Goal: Task Accomplishment & Management: Manage account settings

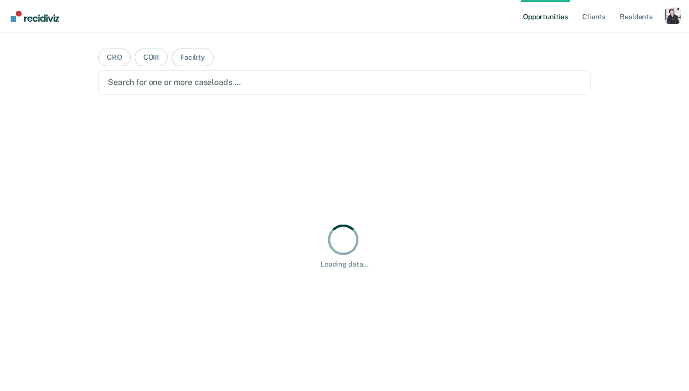
click at [669, 12] on div "Profile dropdown button" at bounding box center [672, 16] width 16 height 16
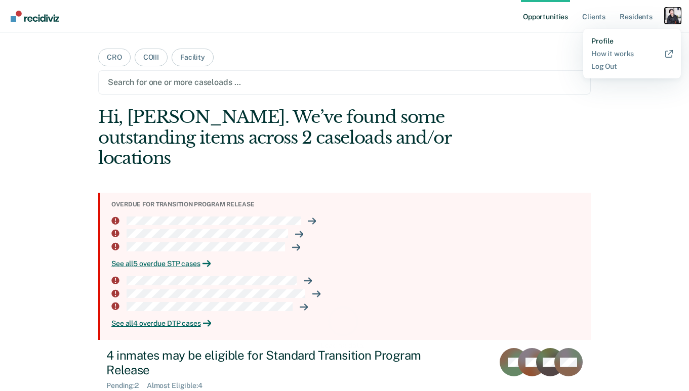
click at [612, 45] on link "Profile" at bounding box center [631, 41] width 81 height 9
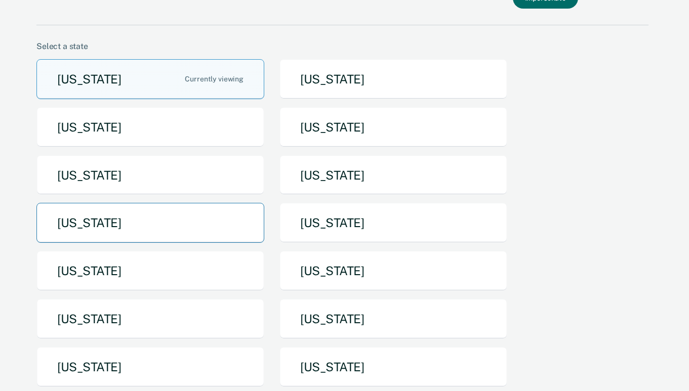
scroll to position [63, 0]
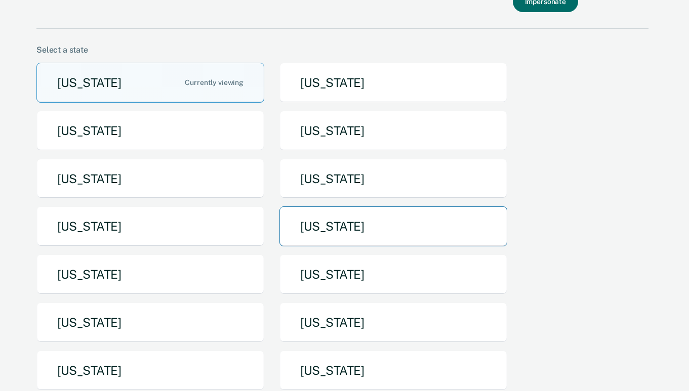
click at [309, 210] on button "[US_STATE]" at bounding box center [393, 226] width 228 height 40
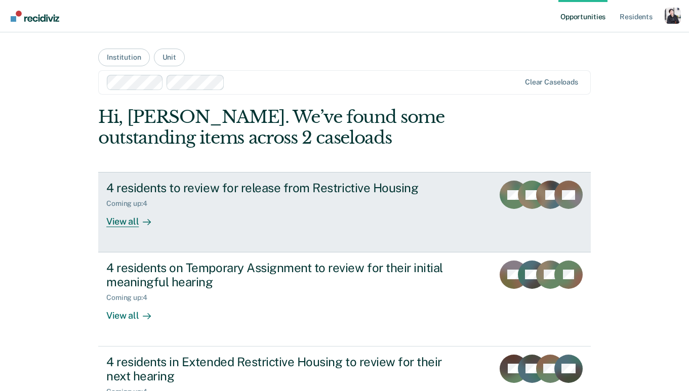
click at [296, 188] on div "4 residents to review for release from Restrictive Housing" at bounding box center [283, 188] width 355 height 15
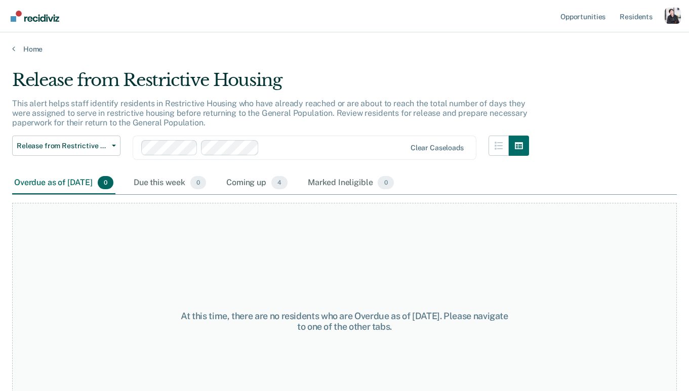
click at [111, 191] on div "Overdue as of [DATE] 0" at bounding box center [63, 183] width 103 height 22
click at [279, 182] on div "Coming up 4" at bounding box center [256, 183] width 65 height 22
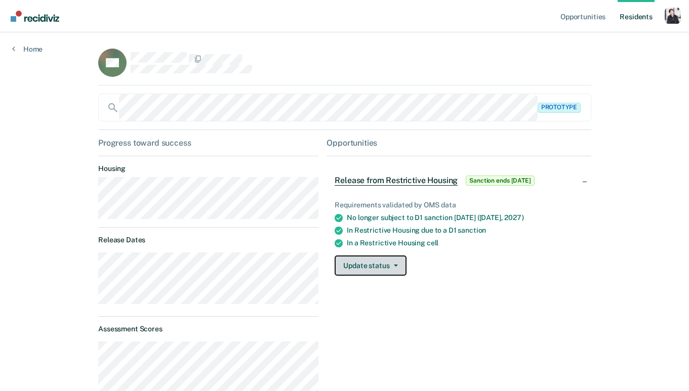
click at [390, 256] on button "Update status" at bounding box center [369, 266] width 71 height 20
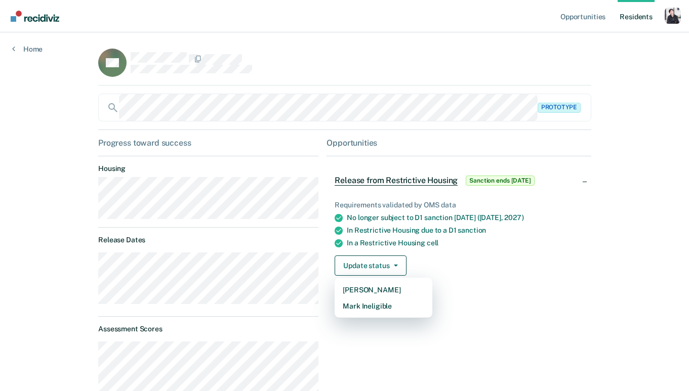
click at [436, 269] on div "Update status Mark Pending Mark Ineligible" at bounding box center [458, 266] width 248 height 20
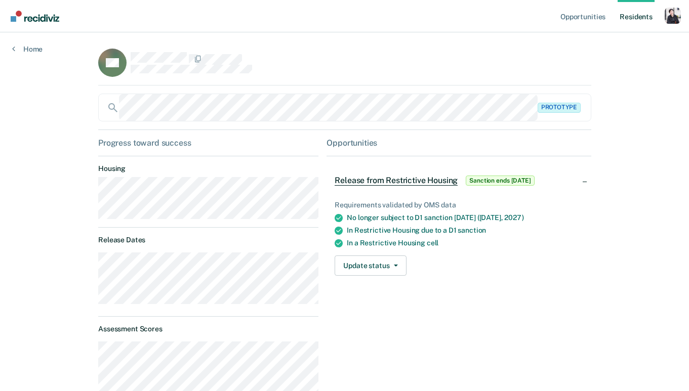
click at [421, 187] on div "Release from Restrictive Housing Sanction ends in 722 days" at bounding box center [435, 181] width 202 height 16
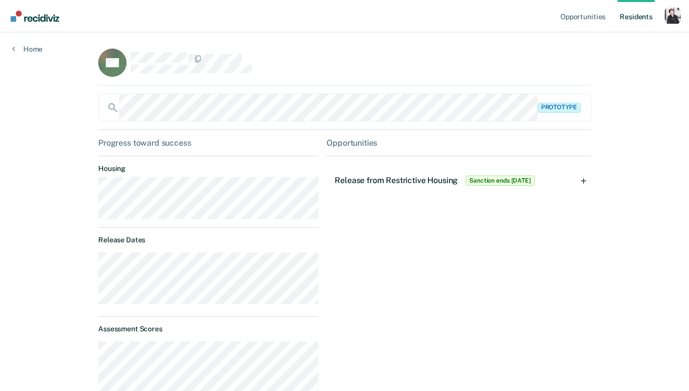
click at [421, 187] on div "Release from Restrictive Housing Sanction ends in 722 days" at bounding box center [435, 181] width 202 height 16
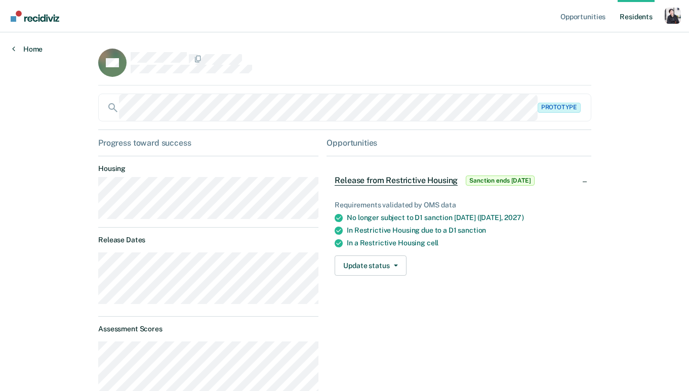
click at [20, 47] on link "Home" at bounding box center [27, 49] width 30 height 9
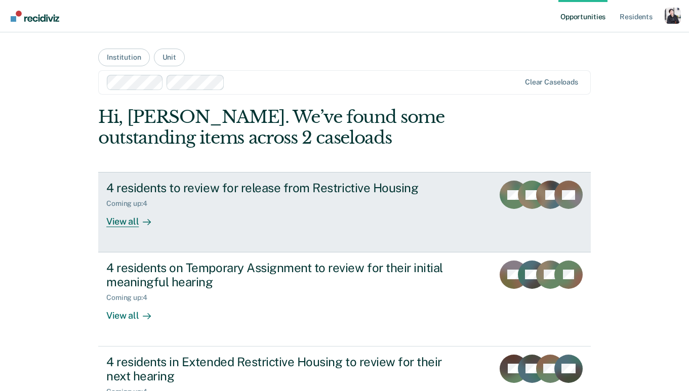
click at [249, 231] on link "4 residents to review for release from Restrictive Housing Coming up : 4 View a…" at bounding box center [344, 212] width 492 height 80
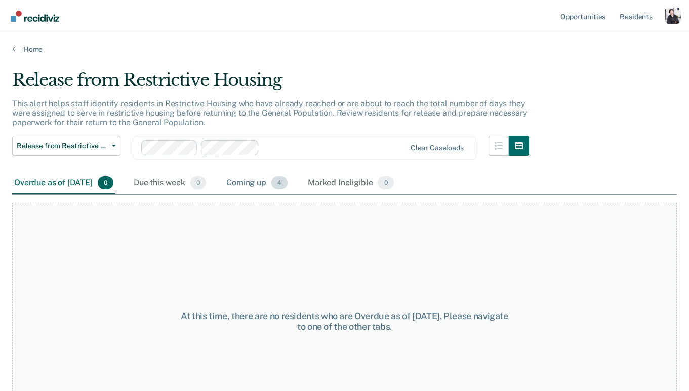
click at [275, 192] on div "Coming up 4" at bounding box center [256, 183] width 65 height 22
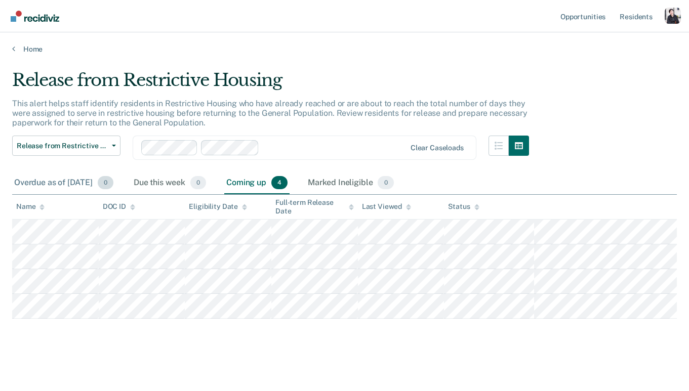
click at [83, 186] on div "Overdue as of Sep 15, 2025 0" at bounding box center [63, 183] width 103 height 22
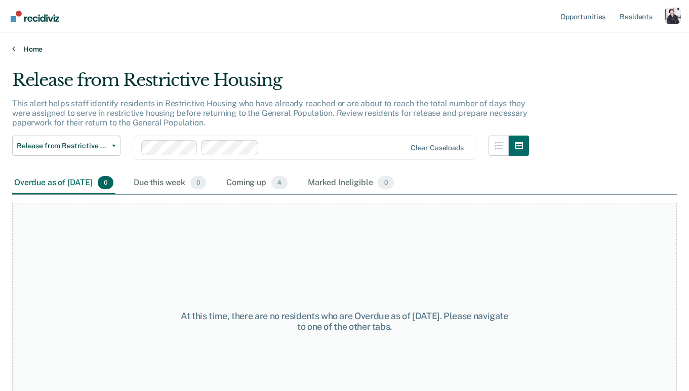
click at [27, 51] on link "Home" at bounding box center [344, 49] width 664 height 9
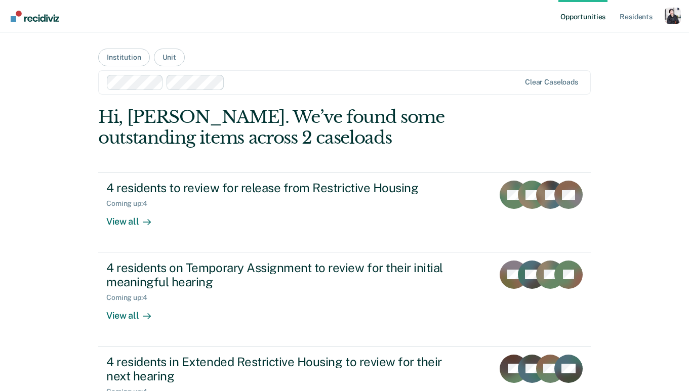
click at [242, 93] on div "Clear caseloads" at bounding box center [344, 82] width 492 height 24
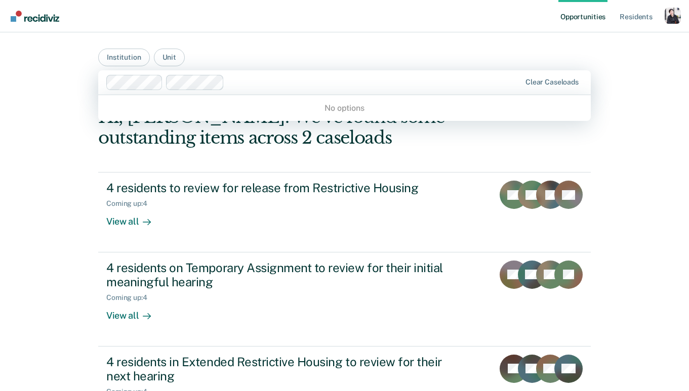
click at [255, 63] on main "Institution Unit 0 results available. Use Up and Down to choose options, press …" at bounding box center [344, 323] width 517 height 583
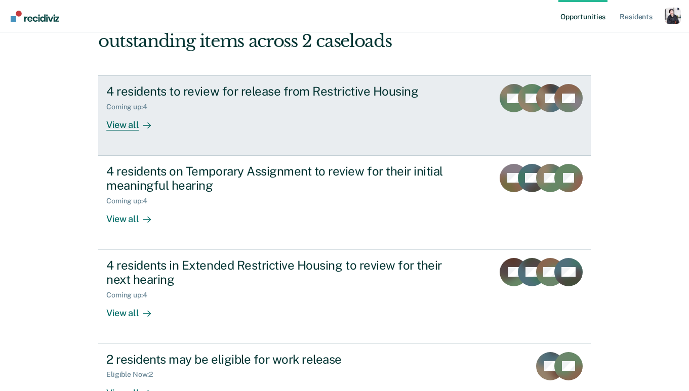
scroll to position [98, 0]
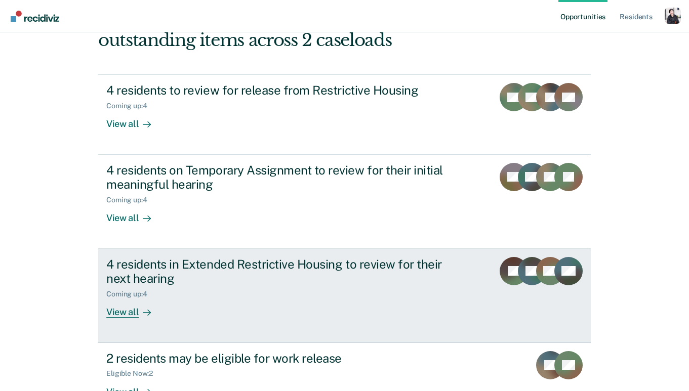
click at [208, 276] on div "4 residents in Extended Restrictive Housing to review for their next hearing" at bounding box center [283, 271] width 355 height 29
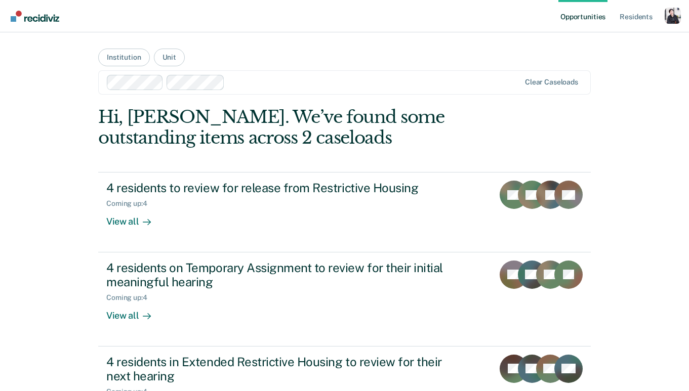
scroll to position [98, 0]
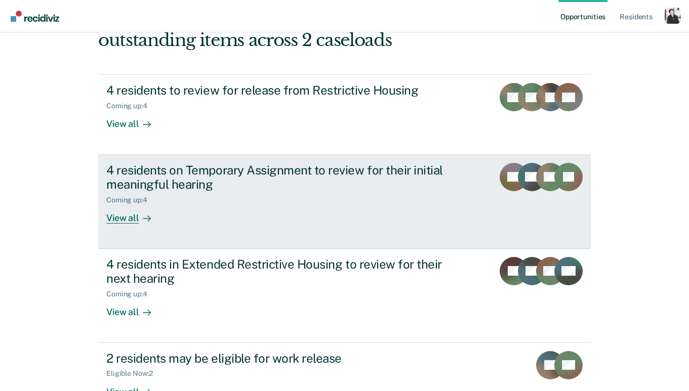
click at [207, 215] on div "4 residents on Temporary Assignment to review for their initial meaningful hear…" at bounding box center [295, 193] width 379 height 61
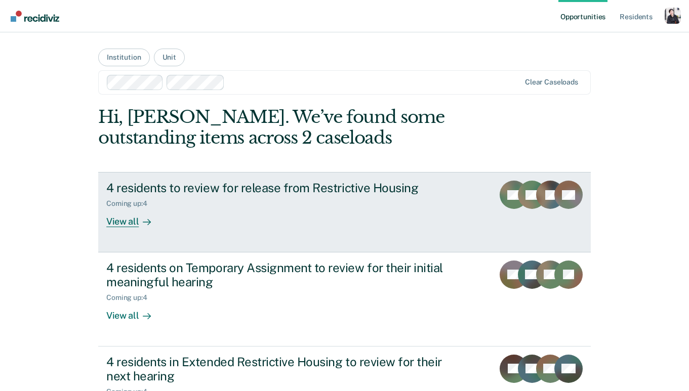
click at [207, 215] on div "4 residents to review for release from Restrictive Housing Coming up : 4 View a…" at bounding box center [295, 204] width 379 height 47
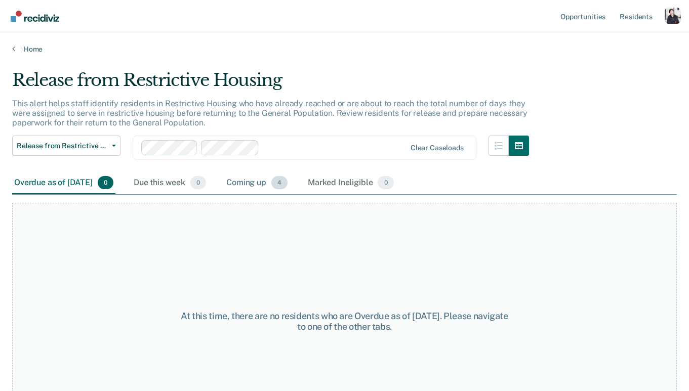
click at [258, 177] on div "Coming up 4" at bounding box center [256, 183] width 65 height 22
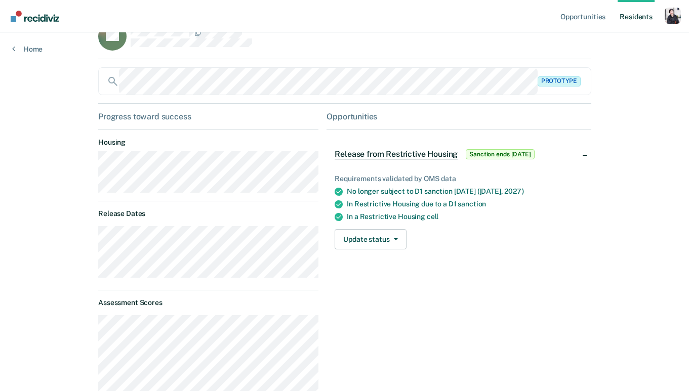
scroll to position [23, 0]
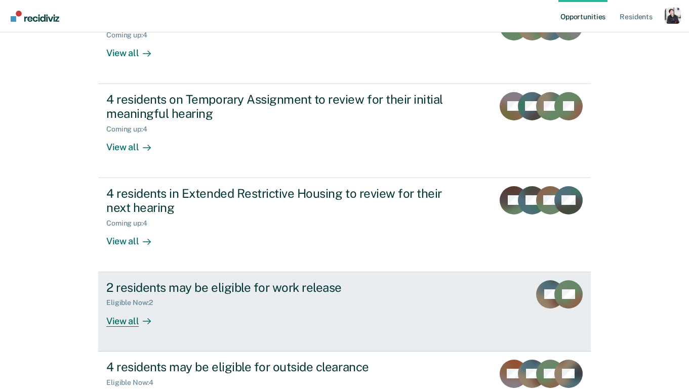
scroll to position [176, 0]
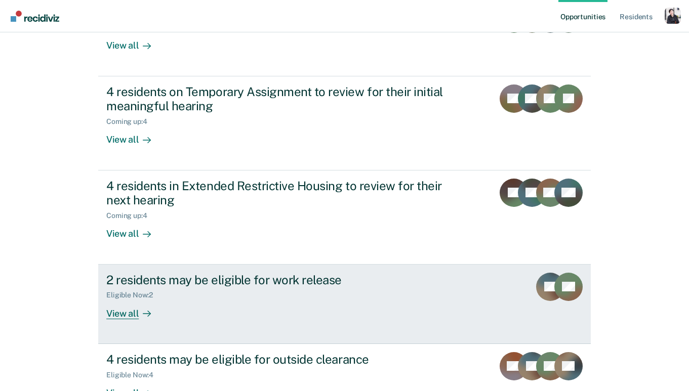
click at [238, 280] on div "2 residents may be eligible for work release" at bounding box center [283, 280] width 355 height 15
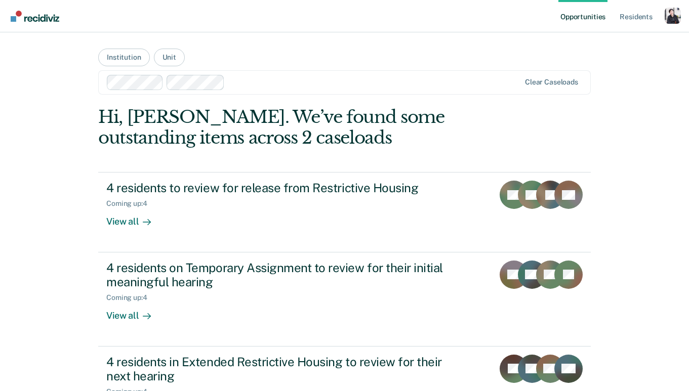
scroll to position [176, 0]
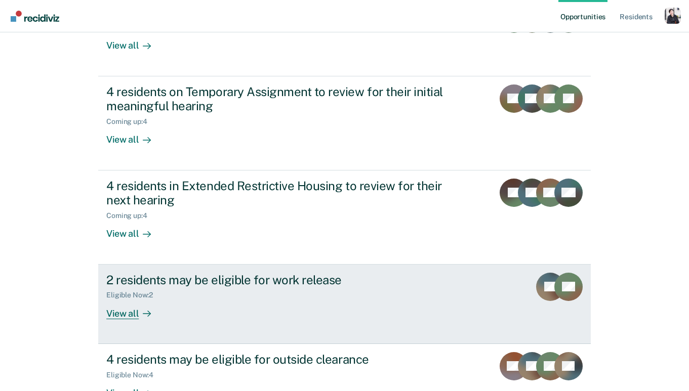
click at [238, 280] on div "2 residents may be eligible for work release" at bounding box center [283, 280] width 355 height 15
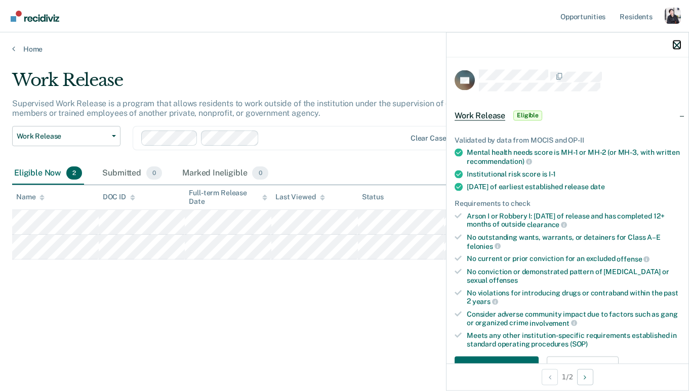
click at [675, 45] on icon "button" at bounding box center [676, 44] width 7 height 7
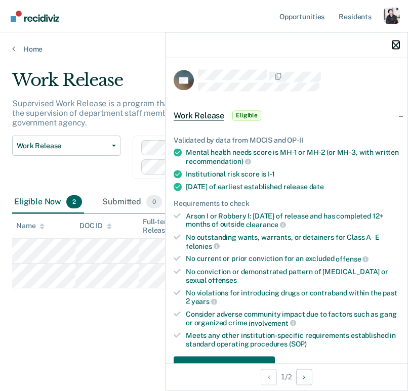
click at [397, 48] on icon "button" at bounding box center [395, 44] width 7 height 7
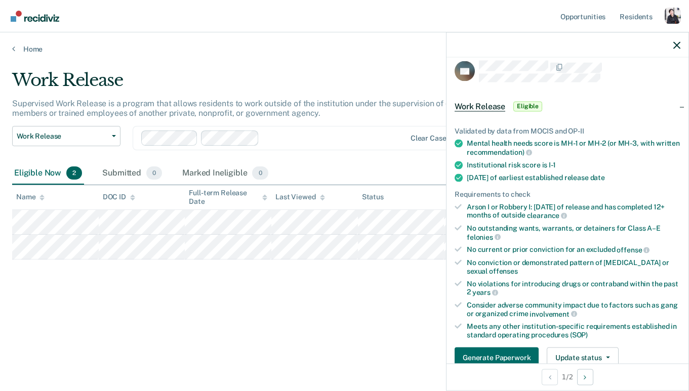
scroll to position [8, 0]
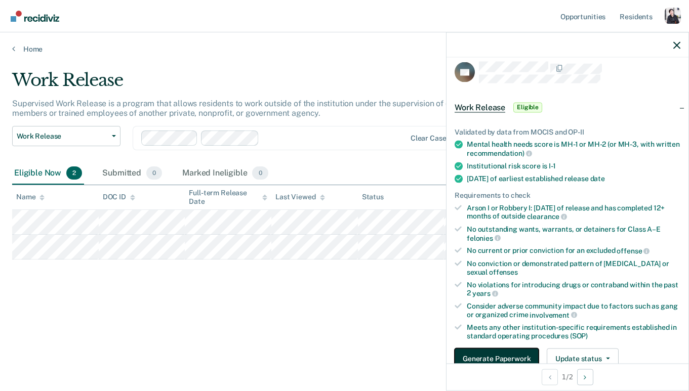
click at [487, 355] on button "Generate Paperwork" at bounding box center [496, 358] width 84 height 20
click at [491, 352] on button "Generate Paperwork" at bounding box center [496, 358] width 84 height 20
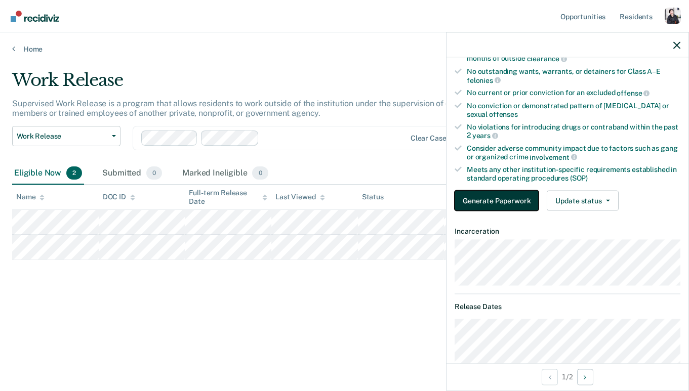
scroll to position [191, 0]
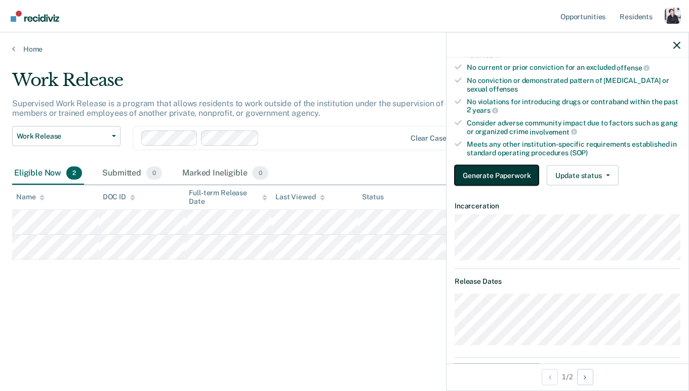
click at [486, 172] on button "Generate Paperwork" at bounding box center [496, 175] width 84 height 20
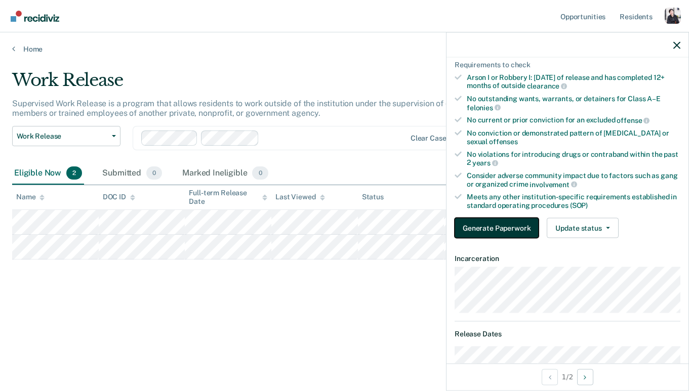
scroll to position [134, 0]
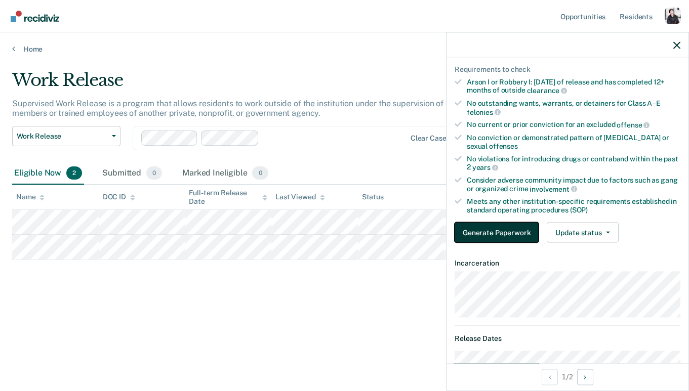
click at [515, 238] on button "Generate Paperwork" at bounding box center [496, 232] width 84 height 20
click at [663, 20] on ul "Opportunities Resident s" at bounding box center [611, 16] width 106 height 32
click at [677, 53] on div at bounding box center [567, 44] width 242 height 25
click at [675, 45] on icon "button" at bounding box center [676, 44] width 7 height 7
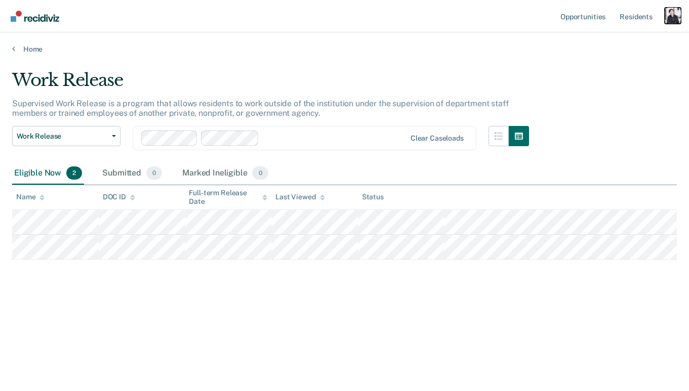
click at [672, 17] on div "Profile dropdown button" at bounding box center [672, 16] width 16 height 16
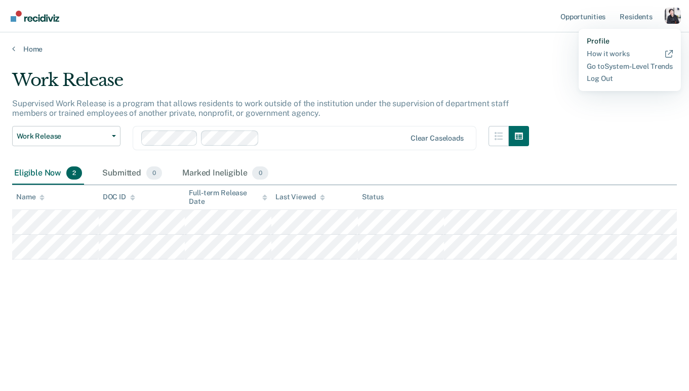
click at [601, 39] on link "Profile" at bounding box center [629, 41] width 86 height 9
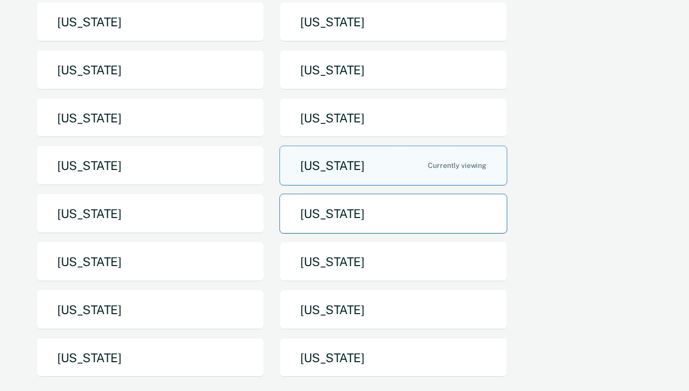
scroll to position [76, 0]
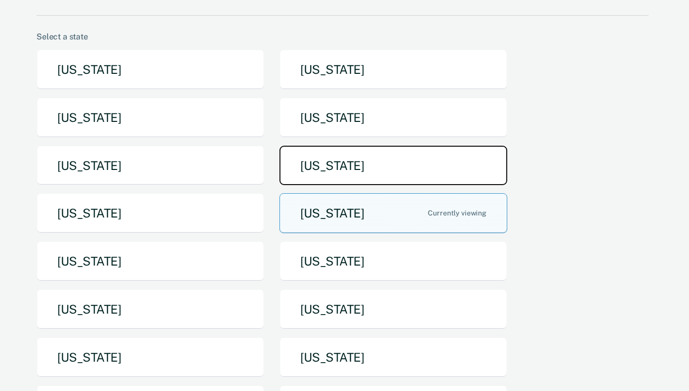
click at [328, 159] on button "Maine" at bounding box center [393, 166] width 228 height 40
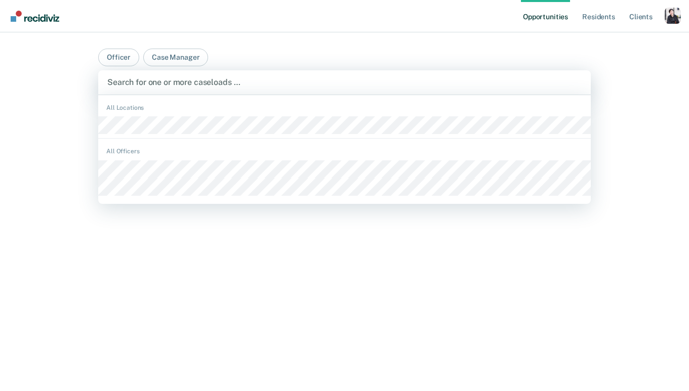
click at [158, 82] on div at bounding box center [344, 82] width 474 height 12
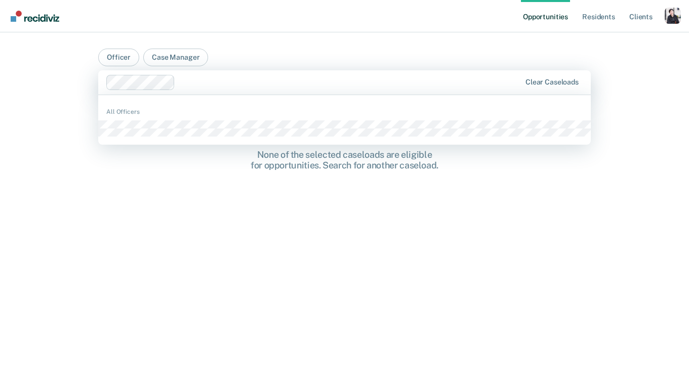
click at [196, 84] on div at bounding box center [349, 82] width 341 height 12
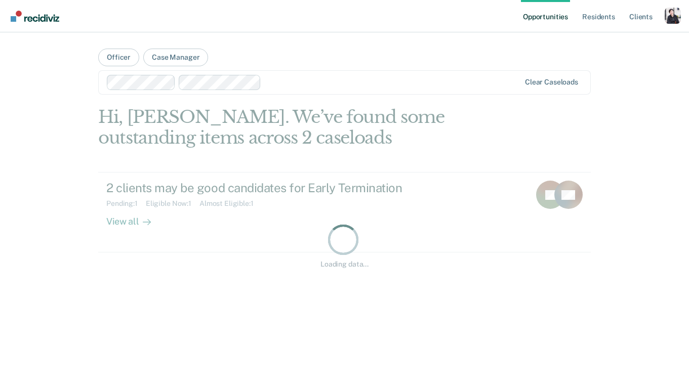
click at [283, 91] on div "Clear caseloads" at bounding box center [344, 82] width 492 height 24
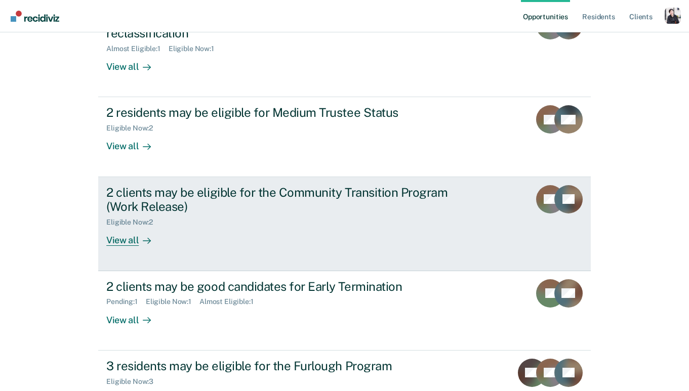
scroll to position [289, 0]
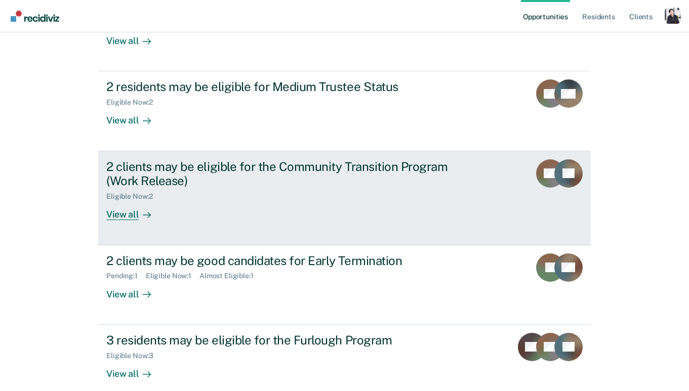
click at [215, 203] on div "2 clients may be eligible for the Community Transition Program (Work Release) E…" at bounding box center [295, 189] width 379 height 61
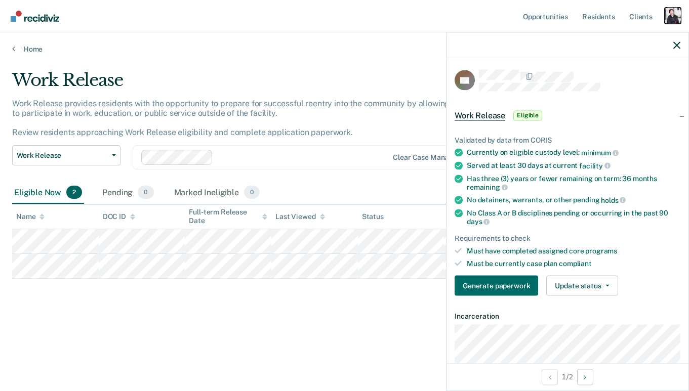
click at [667, 21] on div "Profile dropdown button" at bounding box center [672, 16] width 16 height 16
click at [609, 46] on div "Profile How it works Log Out" at bounding box center [632, 54] width 98 height 50
click at [603, 39] on link "Profile" at bounding box center [631, 41] width 81 height 9
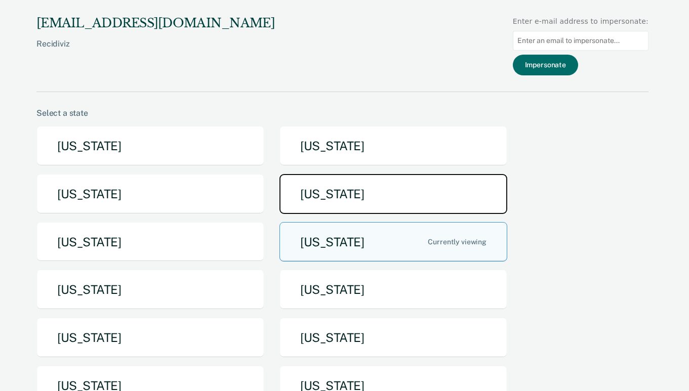
click at [352, 201] on button "Idaho" at bounding box center [393, 194] width 228 height 40
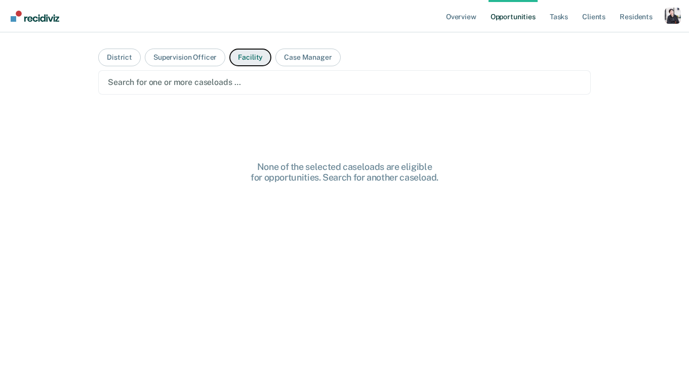
click at [259, 63] on button "Facility" at bounding box center [250, 58] width 42 height 18
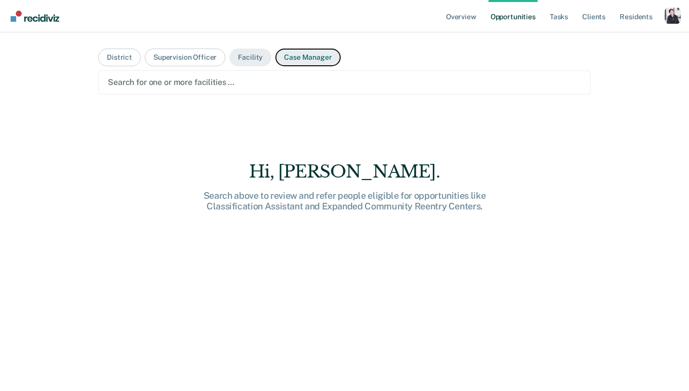
click at [303, 63] on button "Case Manager" at bounding box center [307, 58] width 65 height 18
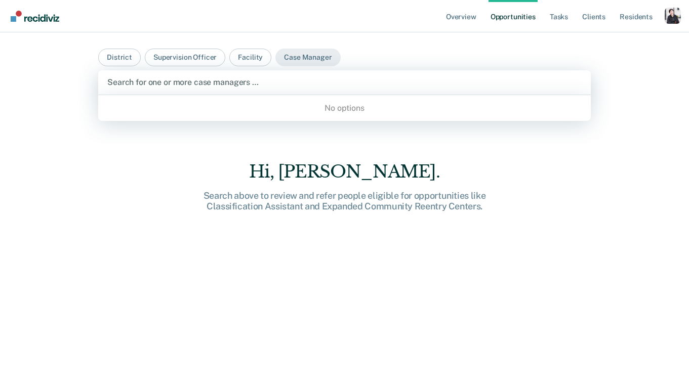
click at [281, 81] on div at bounding box center [344, 82] width 474 height 12
click at [259, 56] on button "Facility" at bounding box center [250, 58] width 42 height 18
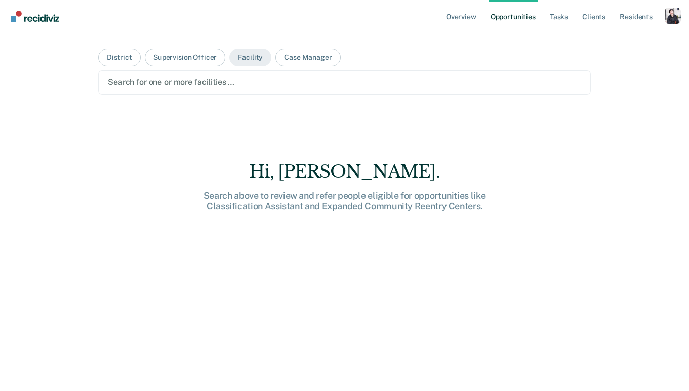
click at [250, 77] on div at bounding box center [344, 82] width 473 height 12
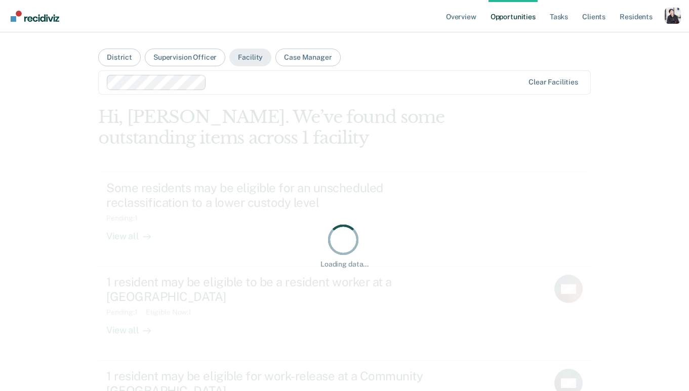
click at [242, 83] on div at bounding box center [366, 82] width 313 height 12
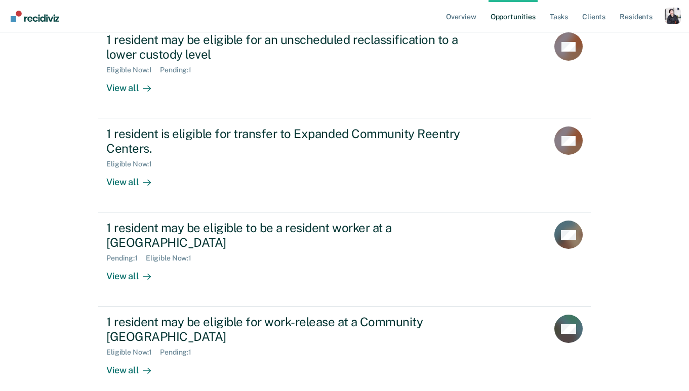
scroll to position [158, 0]
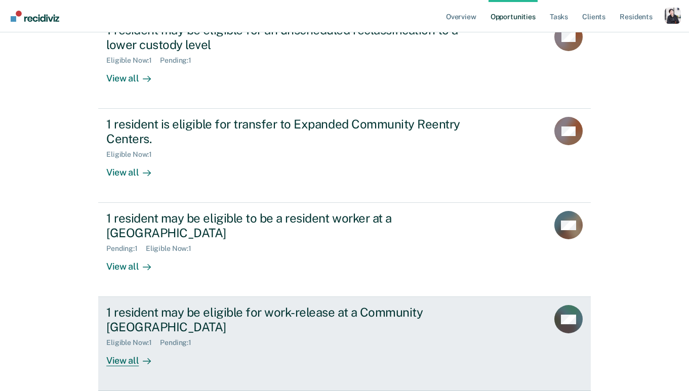
click at [211, 324] on div "1 resident may be eligible for work-release at a Community Reentry Center" at bounding box center [283, 319] width 355 height 29
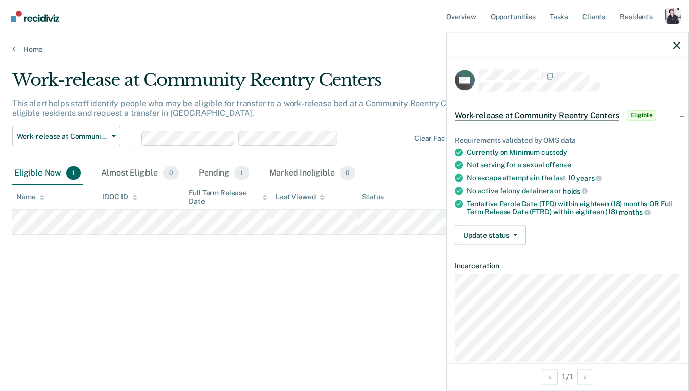
click at [663, 15] on ul "Overview Opportunities Tasks Client s Resident s" at bounding box center [554, 16] width 221 height 32
click at [671, 19] on div "Profile dropdown button" at bounding box center [672, 16] width 16 height 16
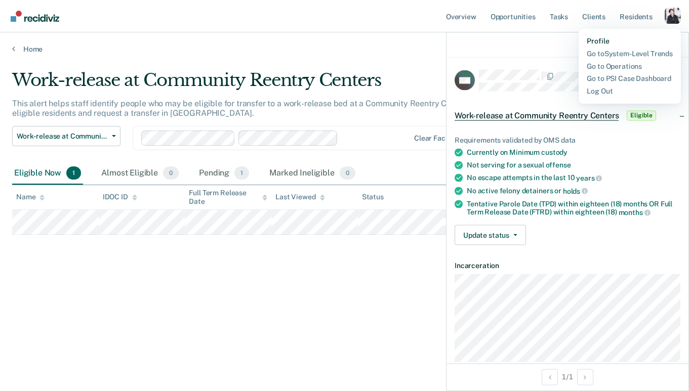
click at [601, 42] on link "Profile" at bounding box center [629, 41] width 86 height 9
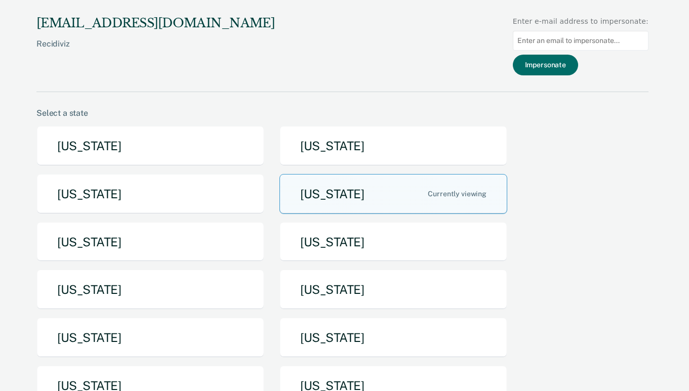
click at [573, 171] on div "Arizona Arkansas California Idaho Iowa Maine Michigan Missouri Nebraska New Yor…" at bounding box center [342, 318] width 612 height 384
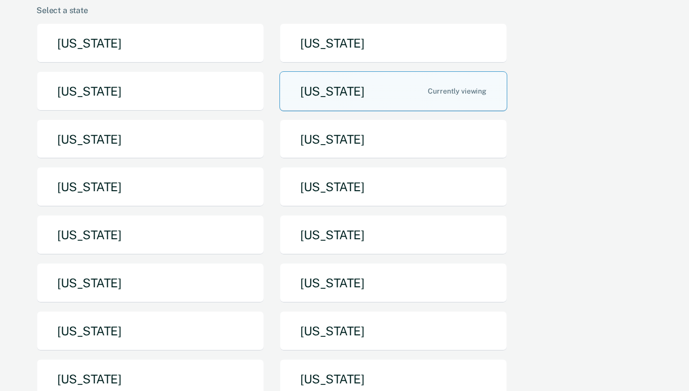
scroll to position [108, 0]
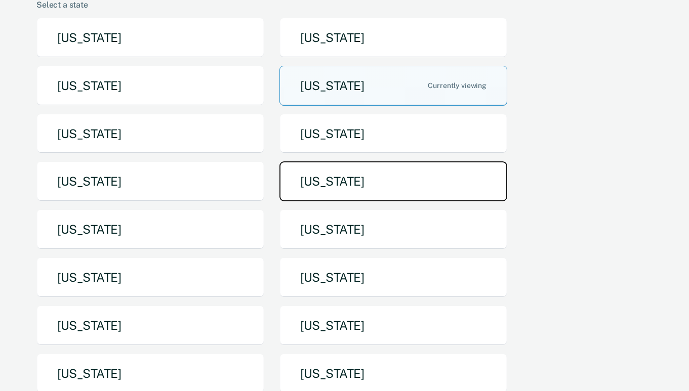
click at [326, 186] on button "Missouri" at bounding box center [393, 181] width 228 height 40
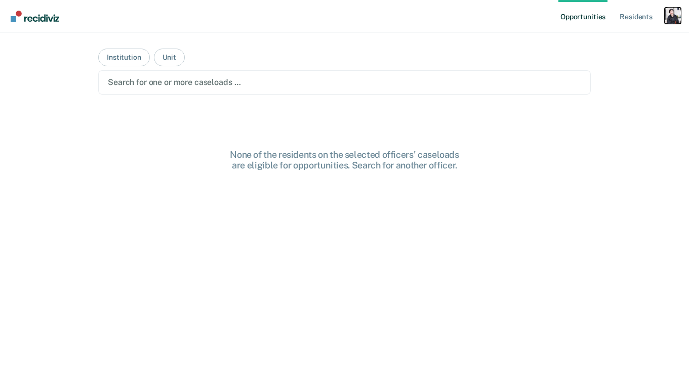
click at [671, 14] on div "Profile dropdown button" at bounding box center [672, 16] width 16 height 16
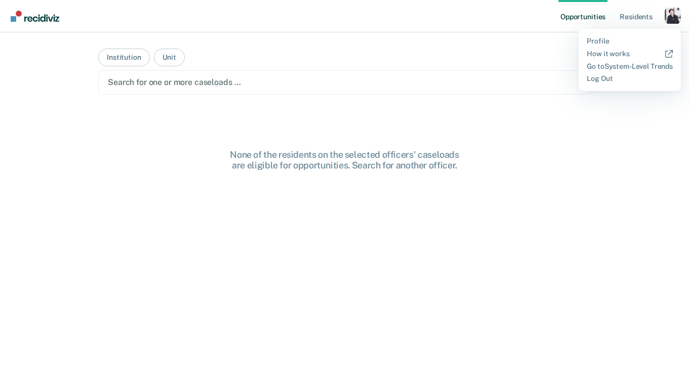
click at [603, 36] on div "Profile How it works Go to System-Level Trends Log Out" at bounding box center [629, 60] width 102 height 62
click at [595, 40] on link "Profile" at bounding box center [629, 41] width 86 height 9
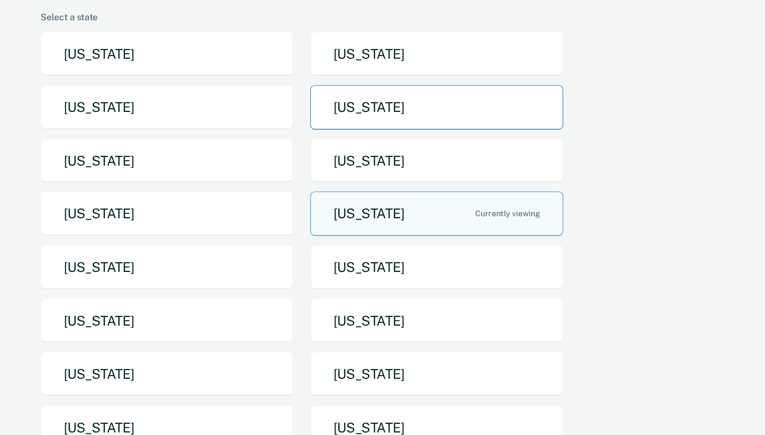
scroll to position [97, 0]
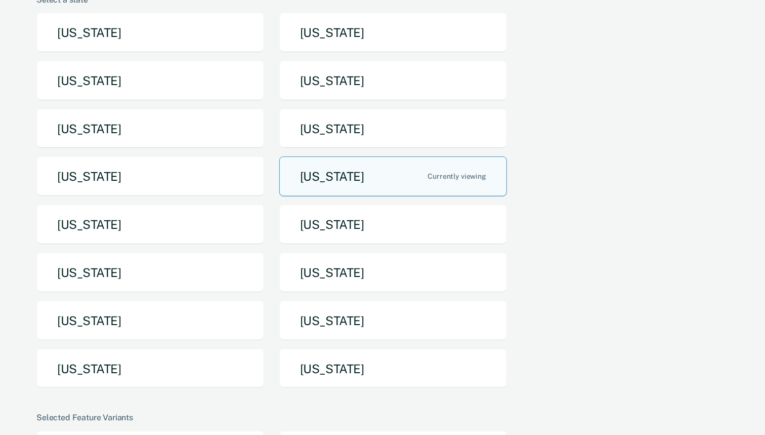
click at [573, 192] on div "Arizona Arkansas California Idaho Iowa Maine Michigan Missouri Nebraska New Yor…" at bounding box center [380, 205] width 688 height 384
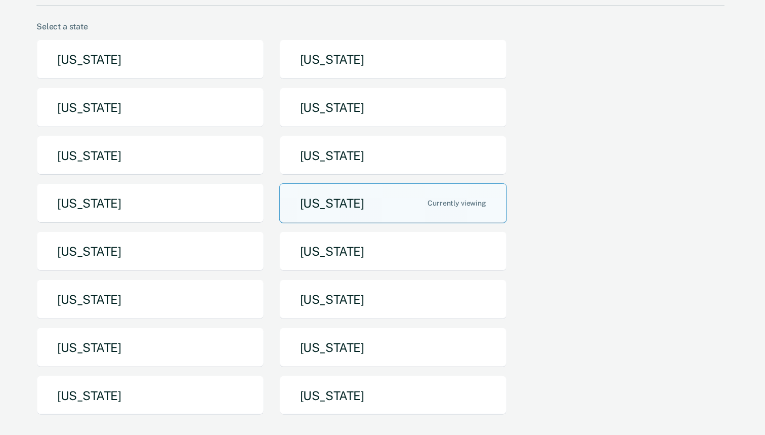
scroll to position [72, 0]
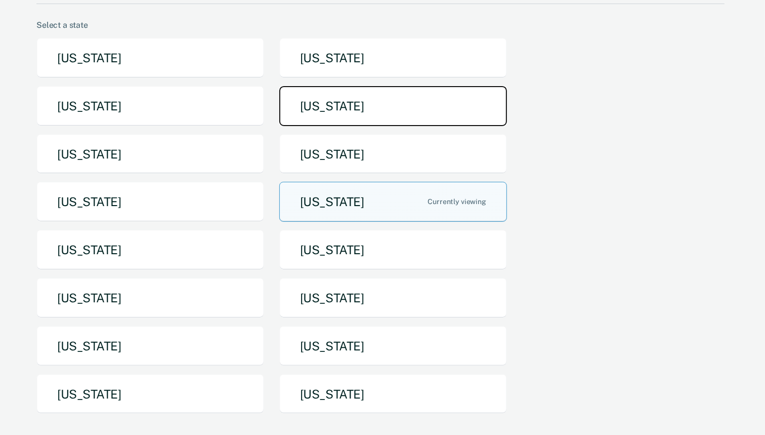
click at [386, 101] on button "Idaho" at bounding box center [393, 106] width 228 height 40
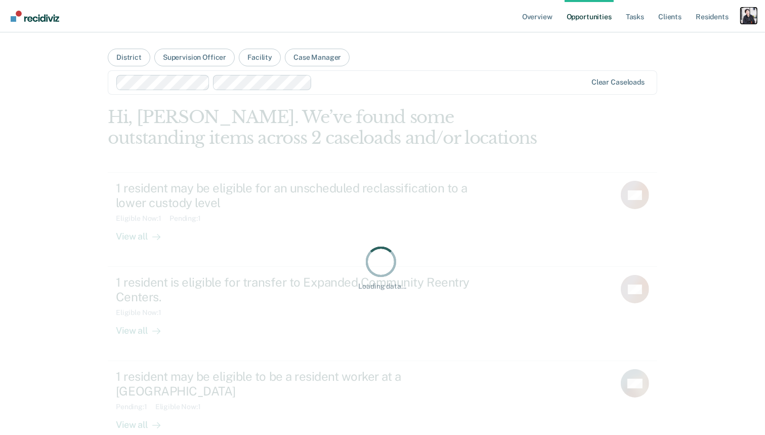
click at [688, 14] on div "Profile dropdown button" at bounding box center [749, 16] width 16 height 16
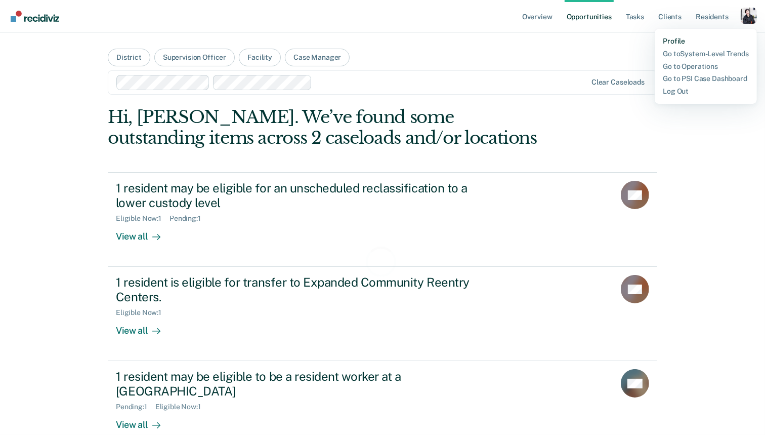
click at [688, 41] on link "Profile" at bounding box center [706, 41] width 86 height 9
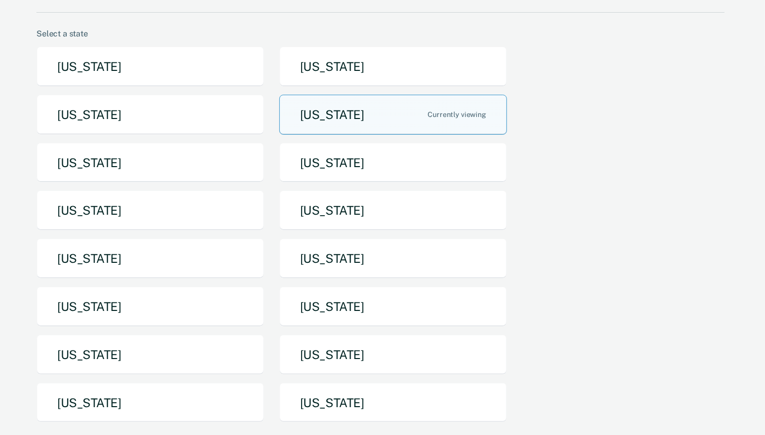
scroll to position [71, 0]
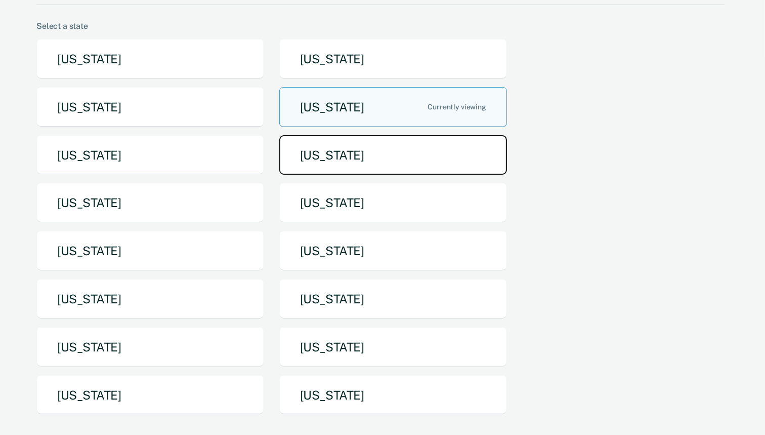
click at [409, 148] on button "Maine" at bounding box center [393, 155] width 228 height 40
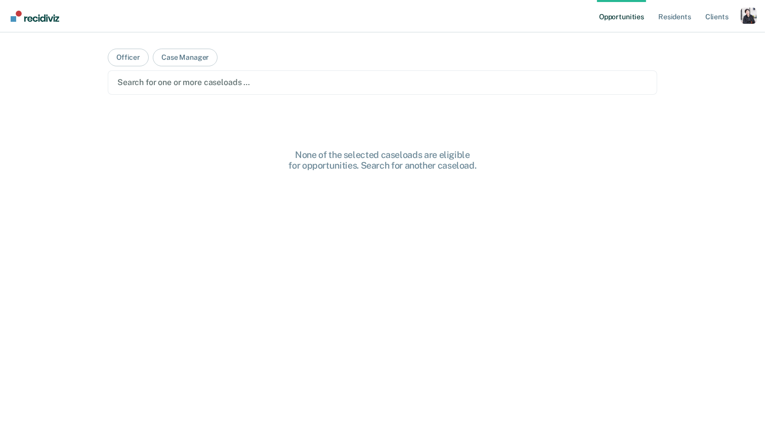
click at [688, 7] on div "Opportunities Resident s Client s Profile How it works Log Out" at bounding box center [677, 16] width 160 height 32
click at [688, 16] on div "Profile dropdown button" at bounding box center [749, 16] width 16 height 16
click at [678, 36] on div "Profile How it works Log Out" at bounding box center [708, 54] width 98 height 50
click at [678, 40] on link "Profile" at bounding box center [707, 41] width 81 height 9
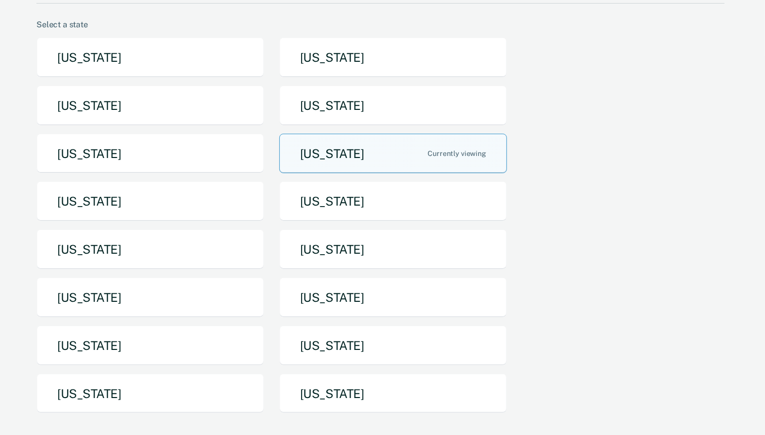
scroll to position [72, 0]
